Goal: Task Accomplishment & Management: Manage account settings

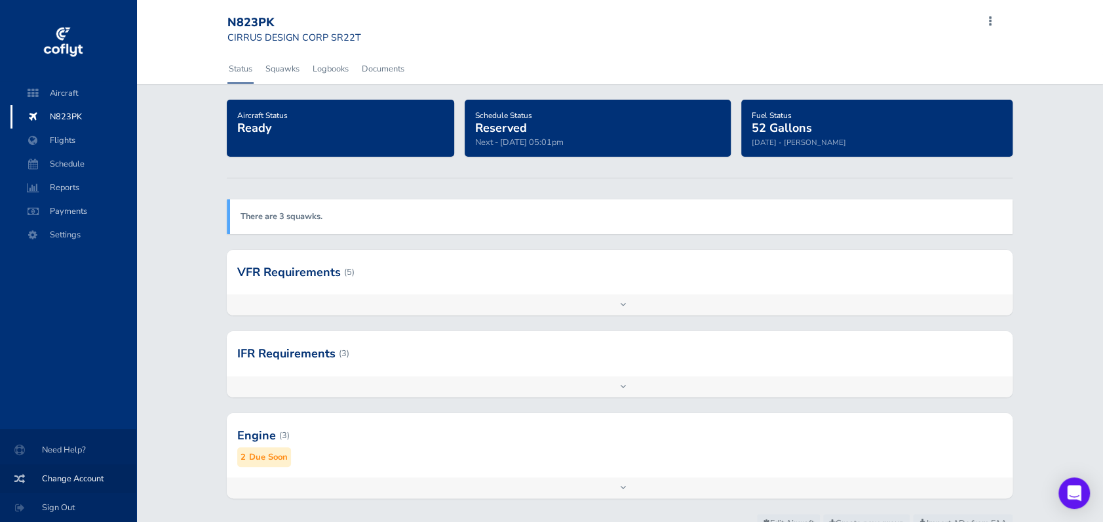
click at [71, 478] on span "Change Account" at bounding box center [68, 479] width 105 height 24
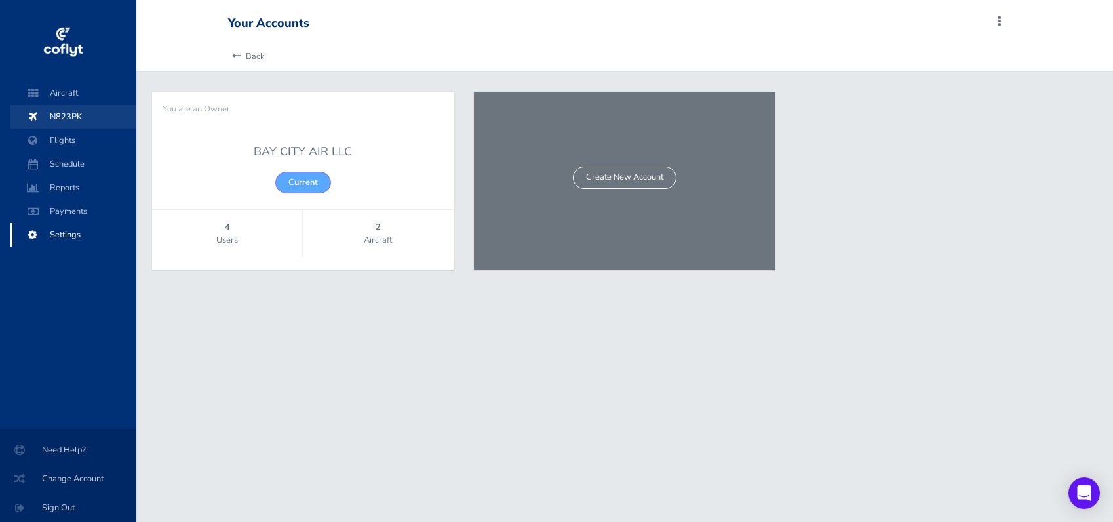
click at [75, 110] on span "N823PK" at bounding box center [74, 117] width 100 height 24
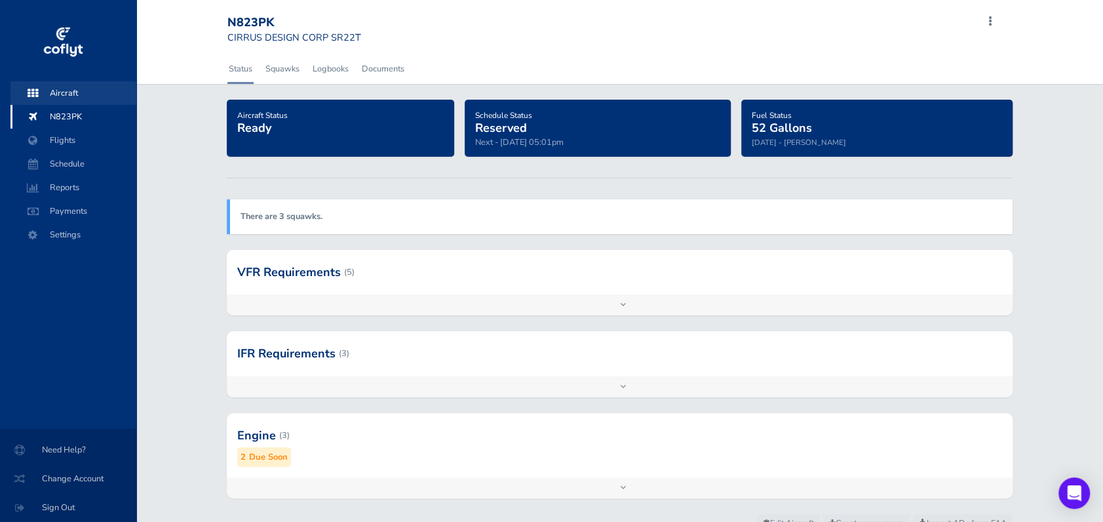
click at [61, 95] on span "Aircraft" at bounding box center [74, 93] width 100 height 24
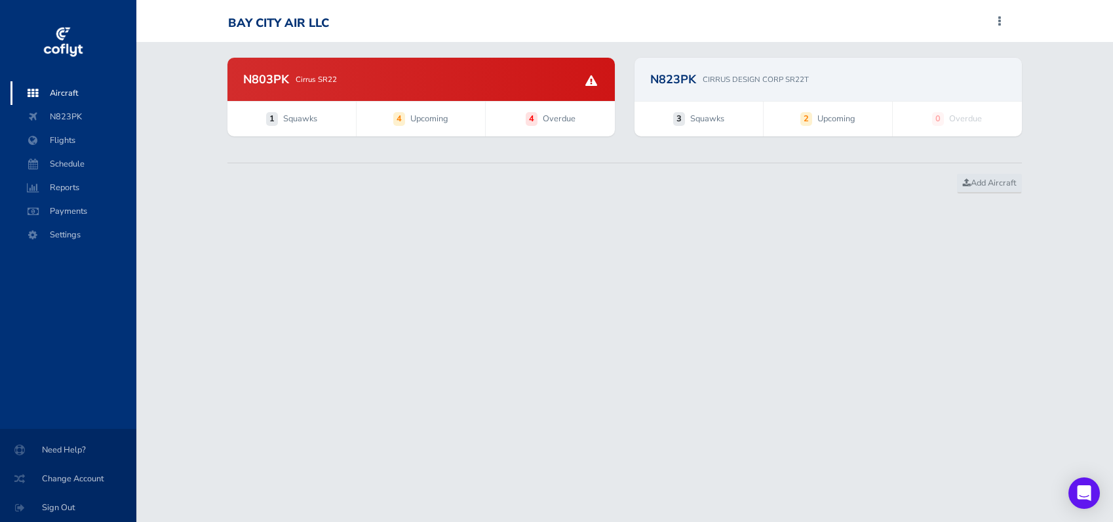
click at [383, 88] on div "N803PK Cirrus SR22" at bounding box center [420, 79] width 387 height 43
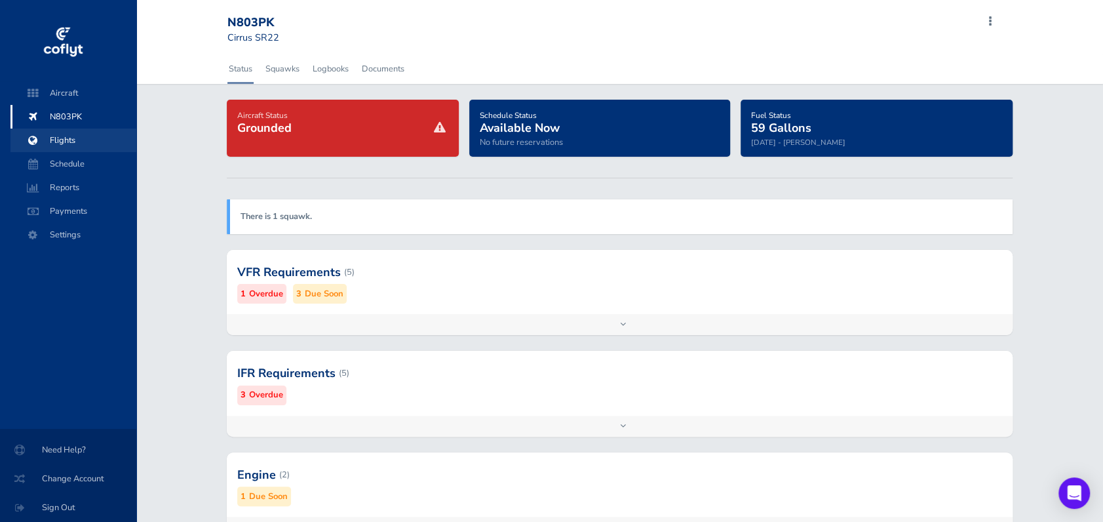
click at [69, 138] on span "Flights" at bounding box center [74, 140] width 100 height 24
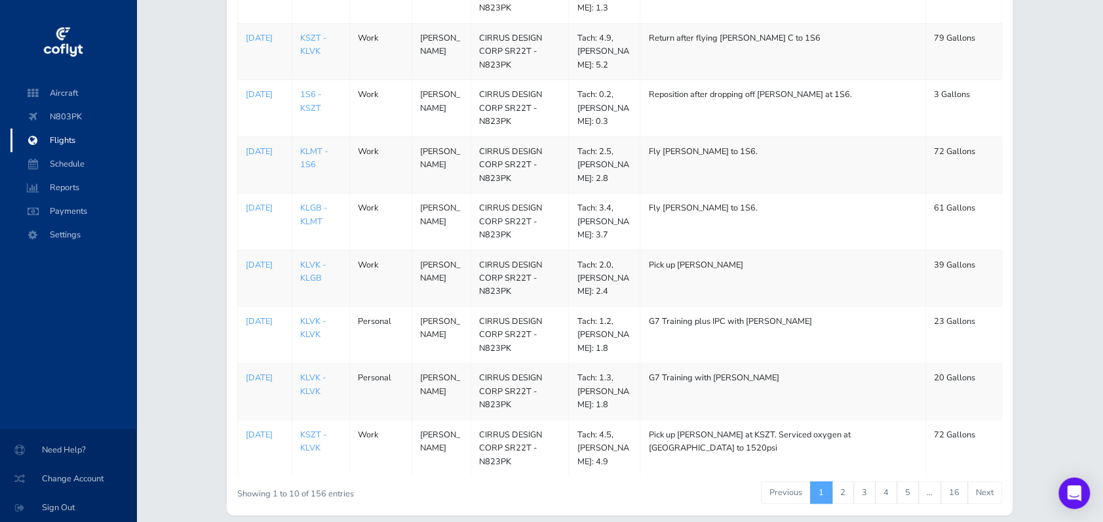
scroll to position [355, 0]
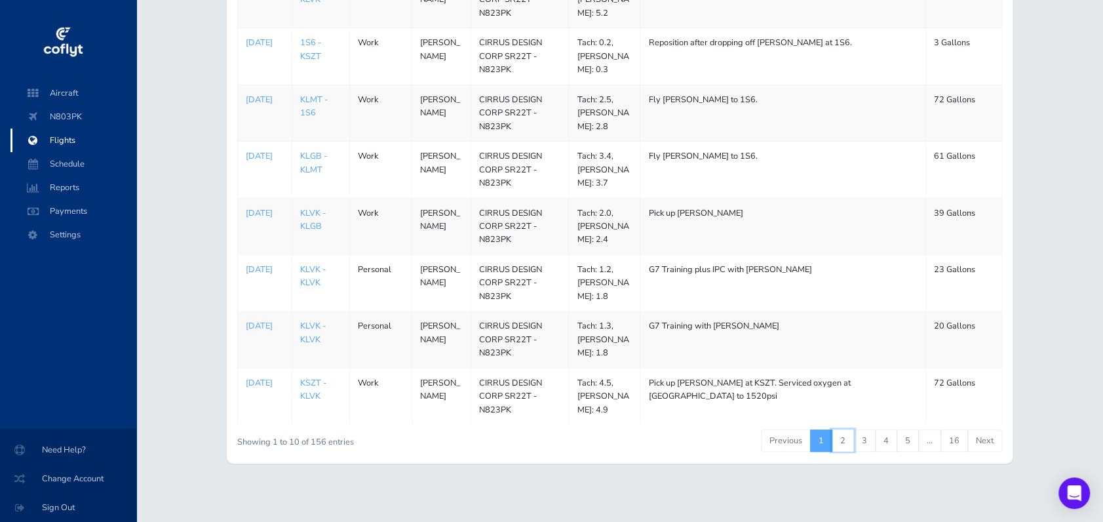
click at [845, 436] on link "2" at bounding box center [843, 440] width 22 height 22
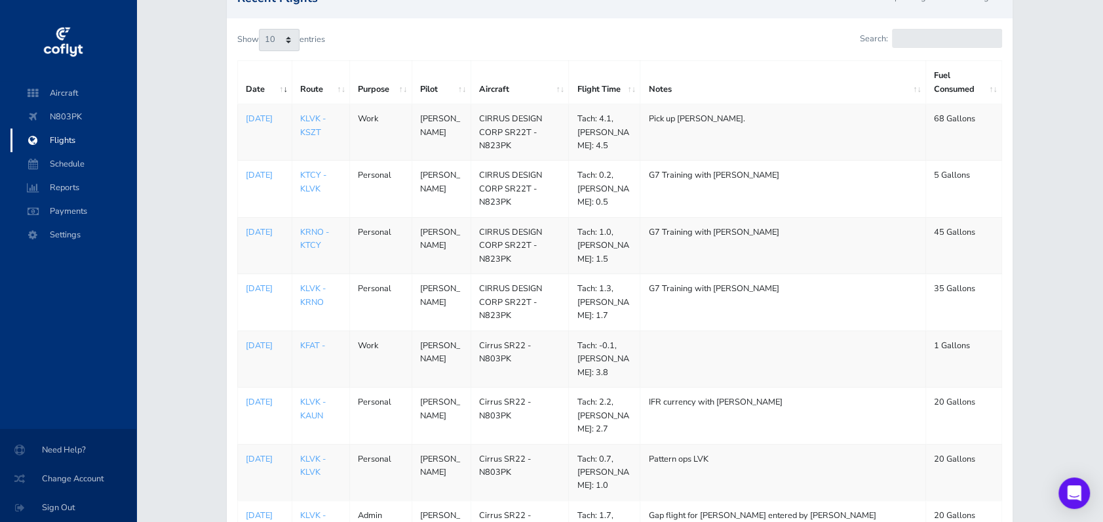
scroll to position [321, 0]
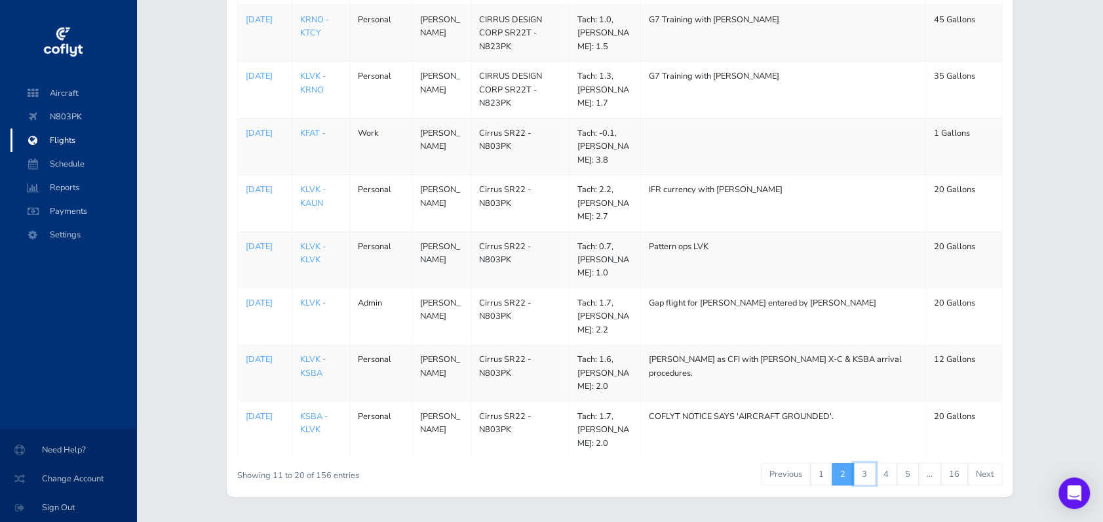
click at [871, 463] on link "3" at bounding box center [864, 474] width 22 height 22
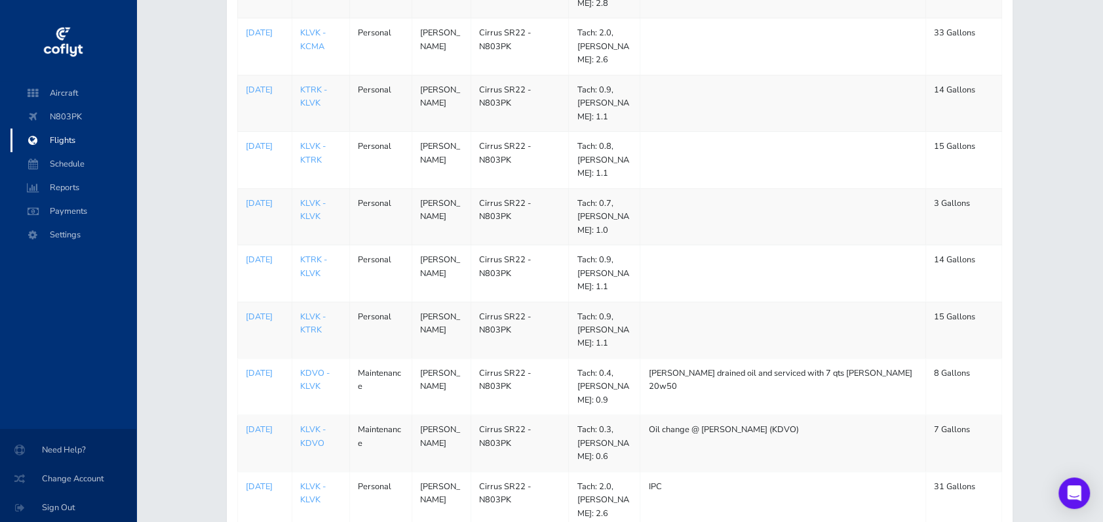
scroll to position [113, 0]
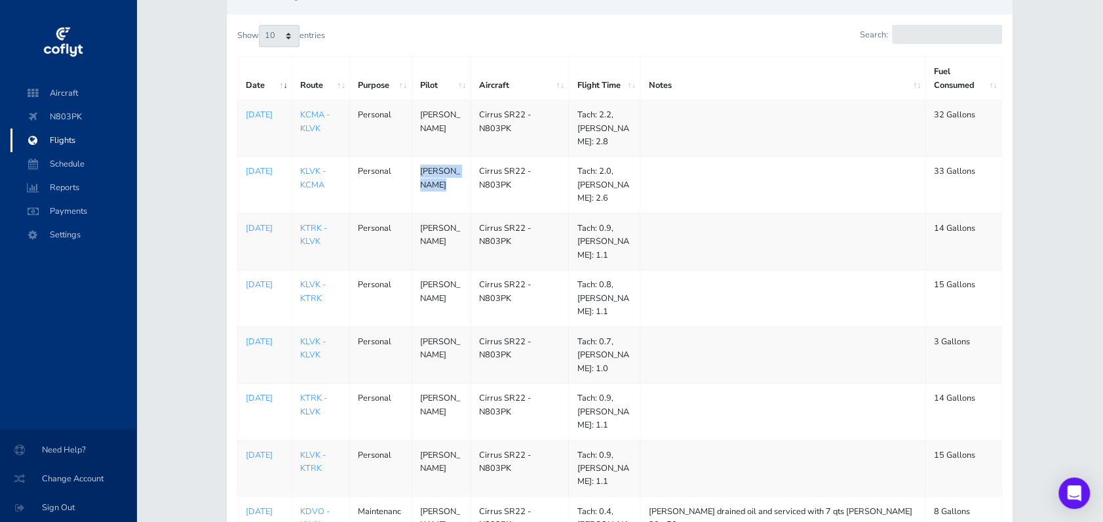
drag, startPoint x: 419, startPoint y: 163, endPoint x: 454, endPoint y: 177, distance: 37.4
click at [454, 177] on td "[PERSON_NAME]" at bounding box center [441, 185] width 59 height 56
copy td "[PERSON_NAME]"
